Goal: Task Accomplishment & Management: Use online tool/utility

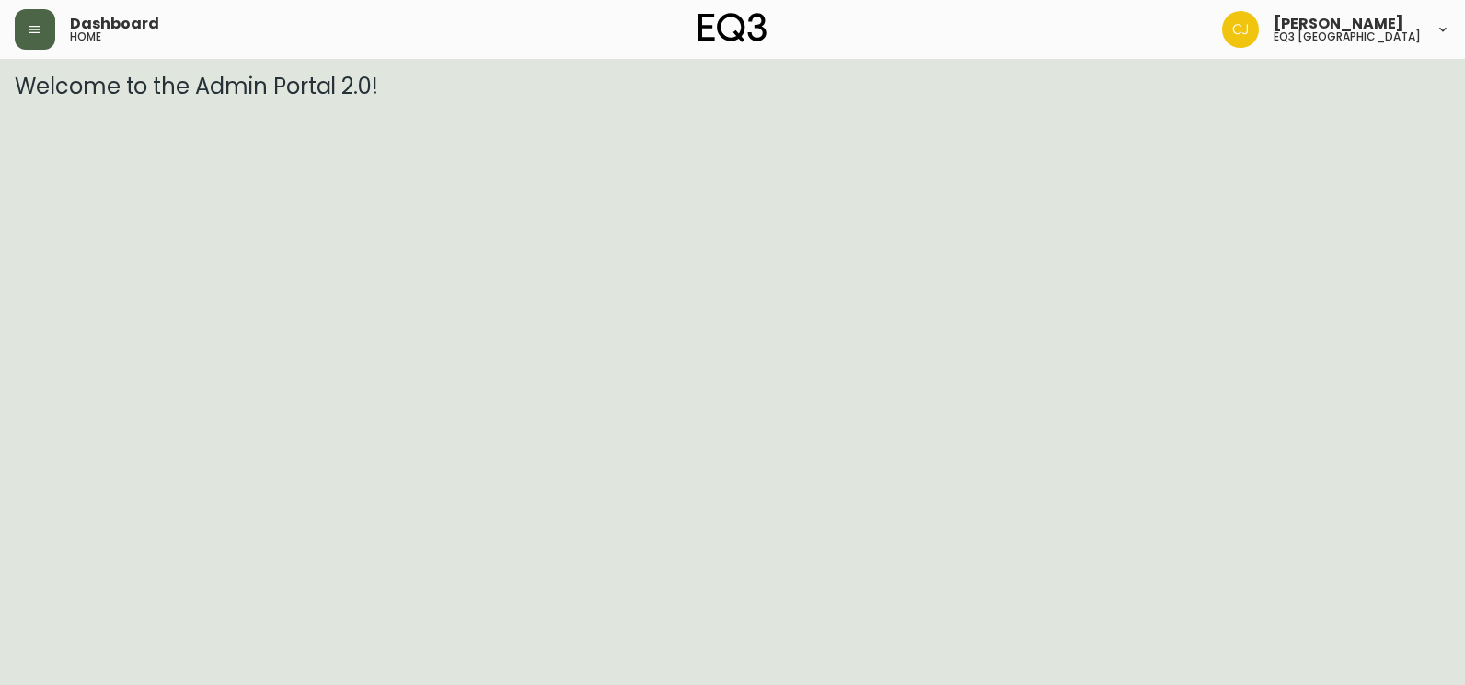
click at [39, 28] on icon "button" at bounding box center [35, 29] width 15 height 15
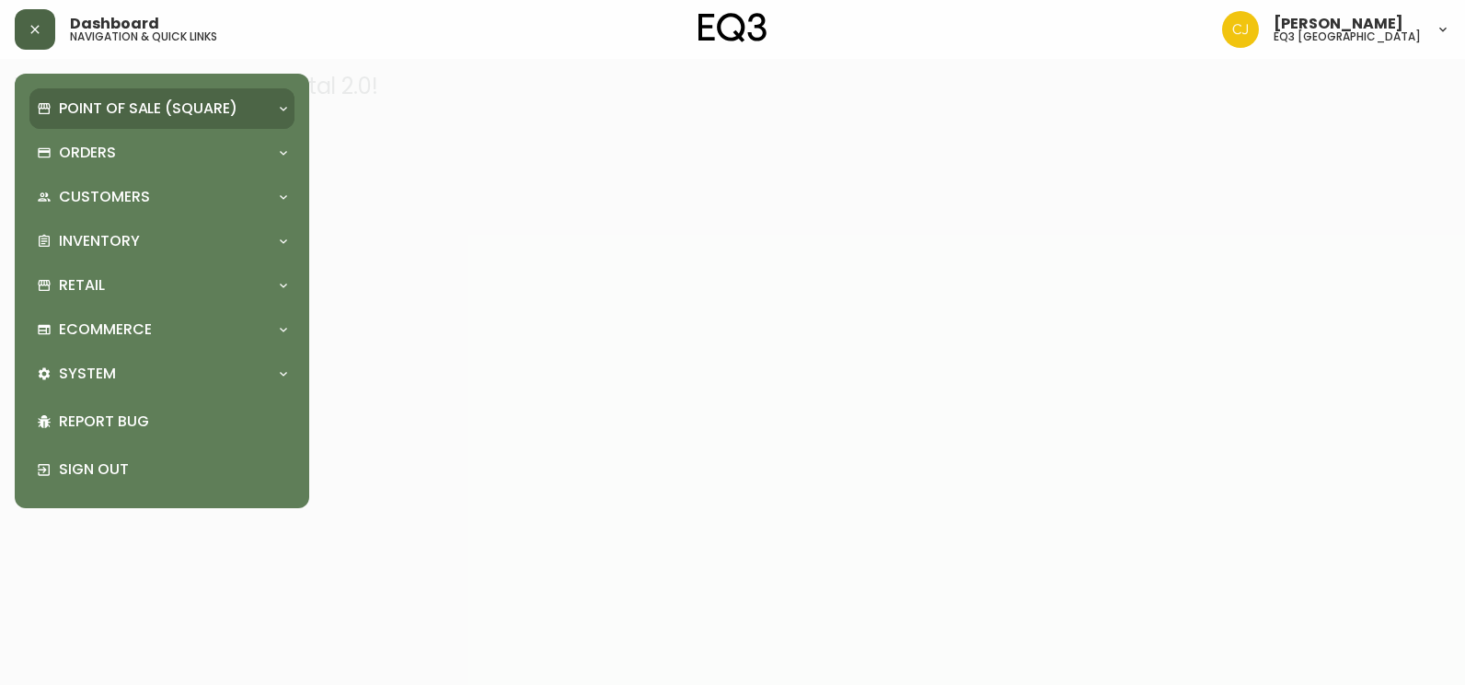
click at [207, 105] on p "Point of Sale (Square)" at bounding box center [148, 108] width 179 height 20
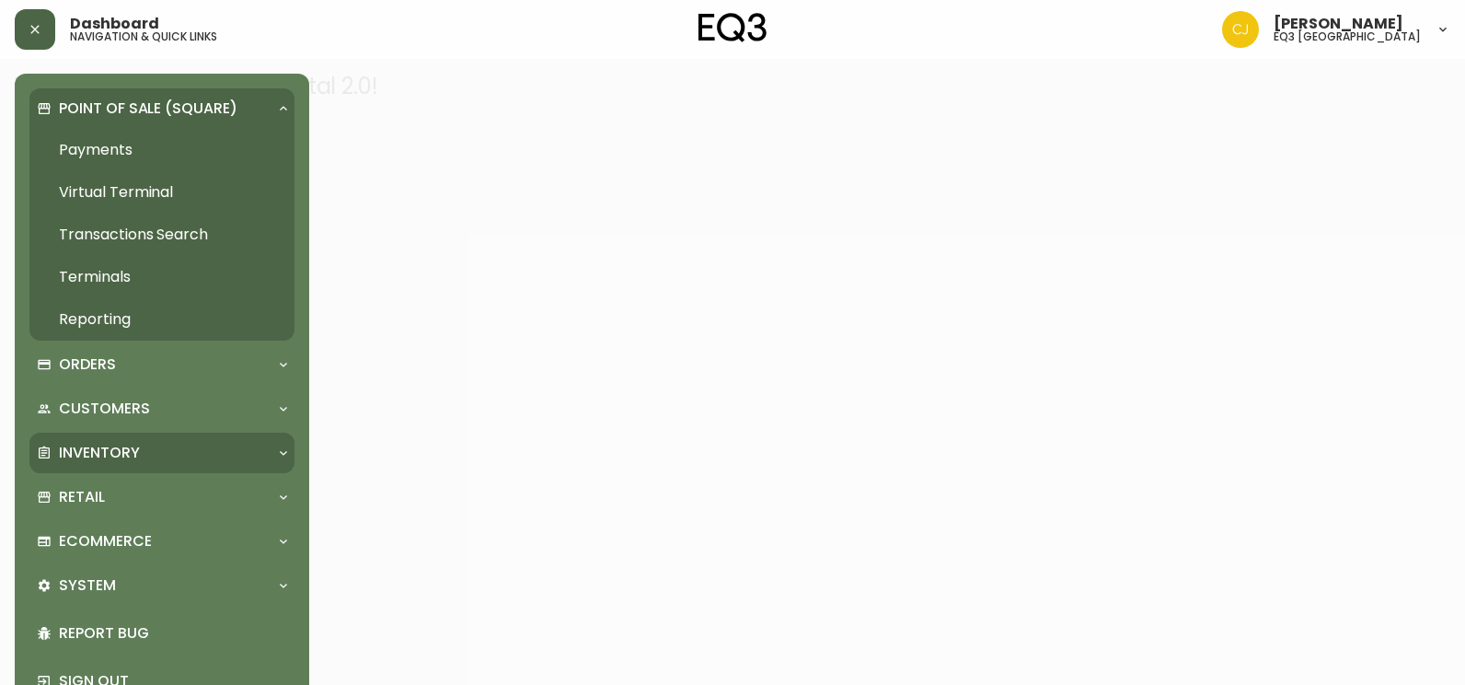
click at [176, 453] on div "Inventory" at bounding box center [153, 453] width 232 height 20
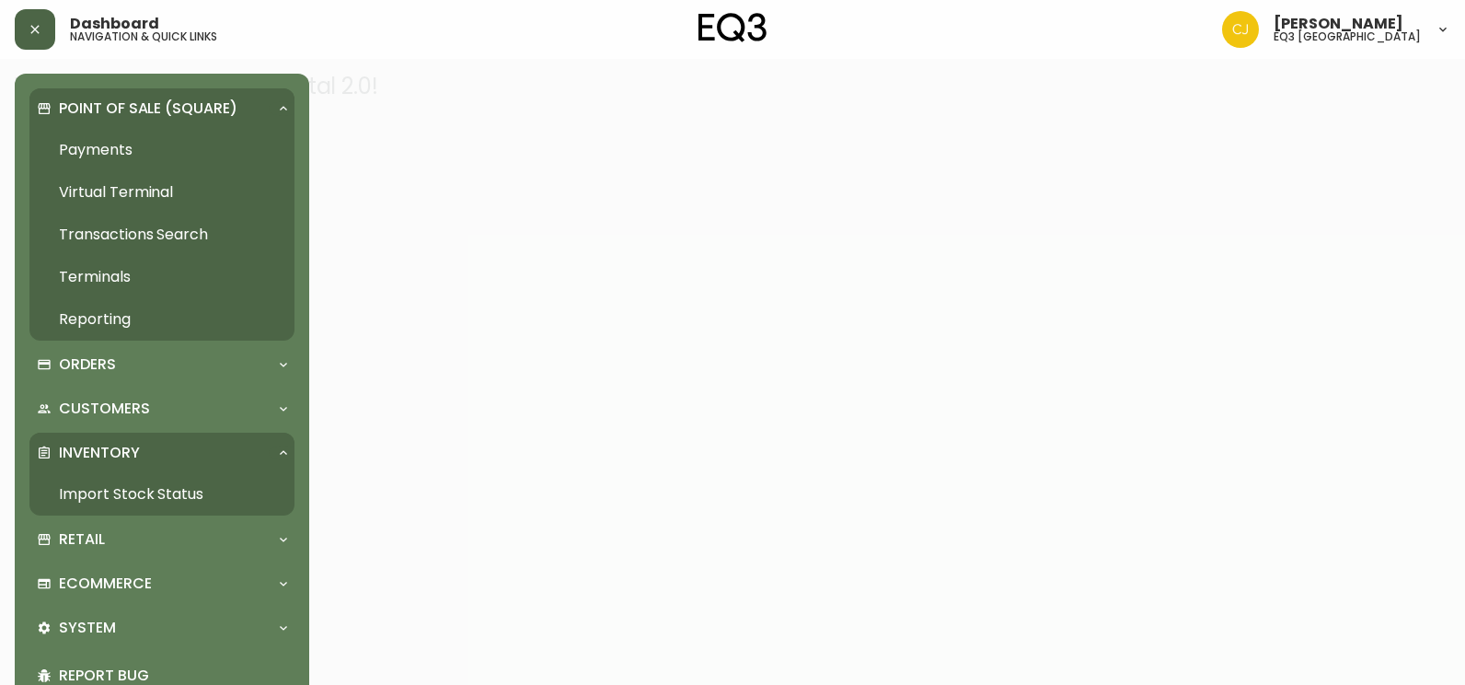
click at [164, 492] on link "Import Stock Status" at bounding box center [161, 494] width 265 height 42
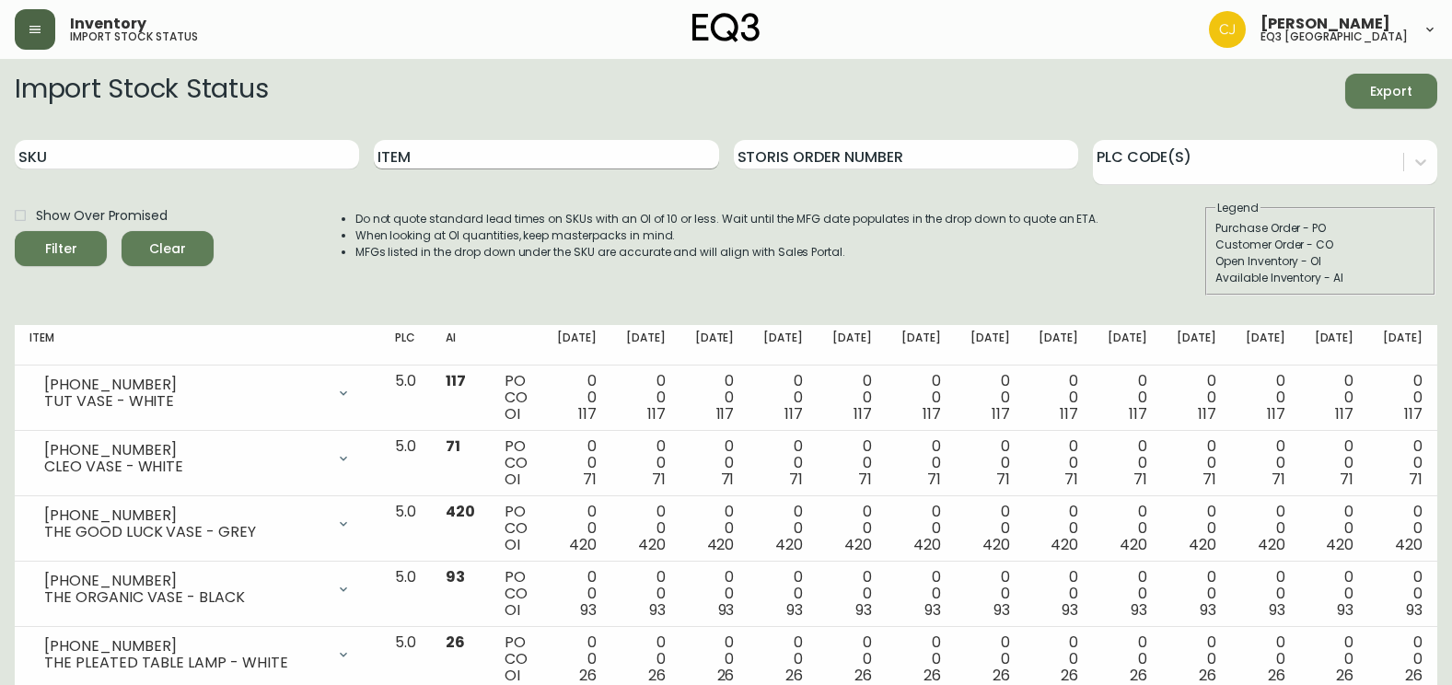
click at [481, 156] on input "Item" at bounding box center [546, 154] width 344 height 29
type input "constant"
click at [15, 231] on button "Filter" at bounding box center [61, 248] width 92 height 35
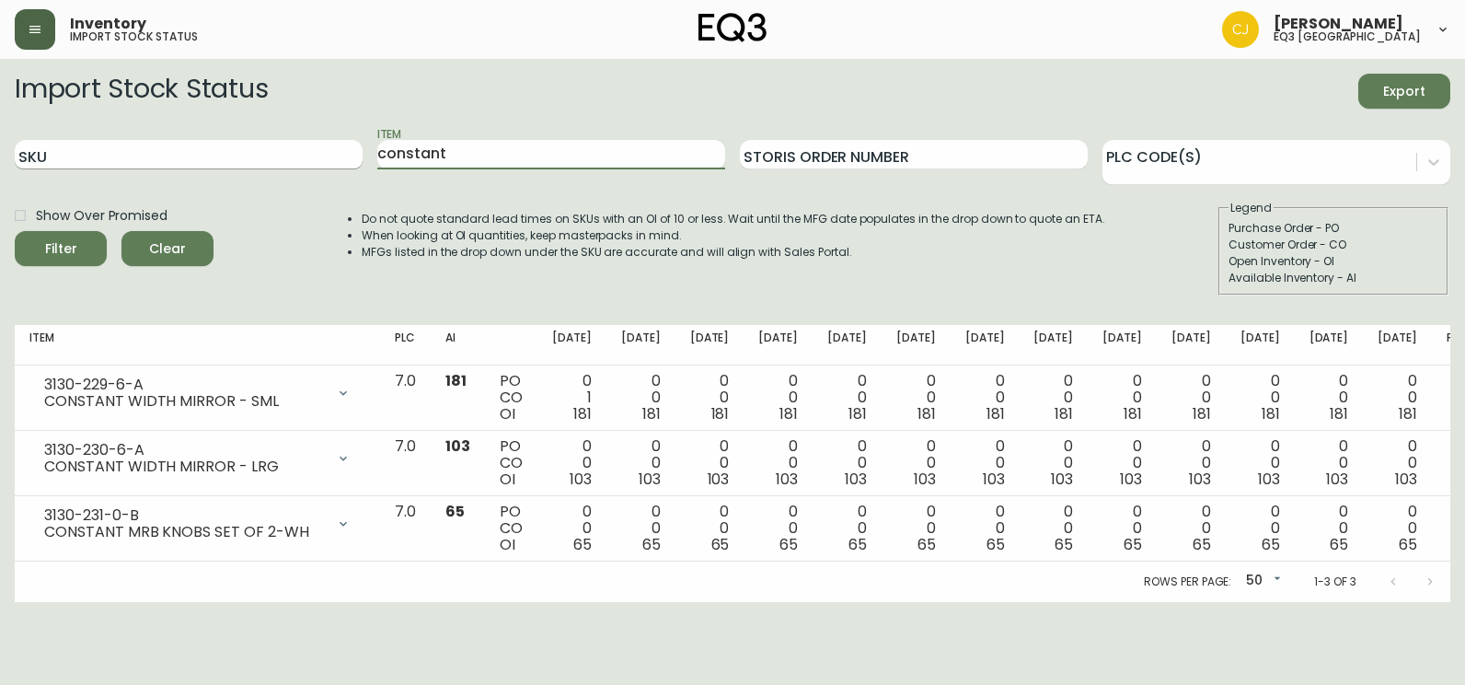
drag, startPoint x: 630, startPoint y: 156, endPoint x: 345, endPoint y: 148, distance: 284.5
click at [345, 148] on div "SKU Item constant Storis Order Number PLC Code(s)" at bounding box center [733, 155] width 1436 height 60
